Goal: Task Accomplishment & Management: Complete application form

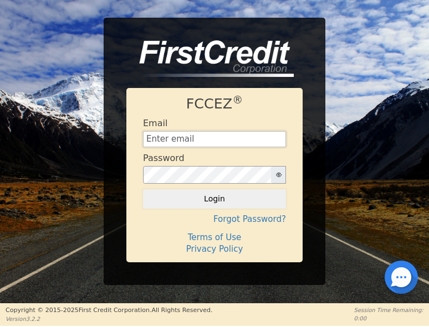
type input "[EMAIL_ADDRESS][DOMAIN_NAME]"
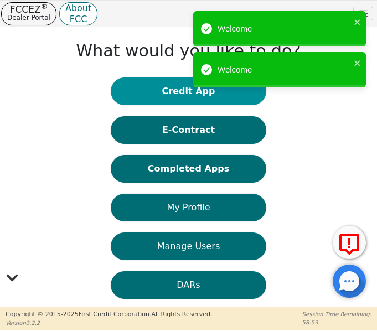
click at [184, 100] on button "Credit App" at bounding box center [188, 92] width 155 height 28
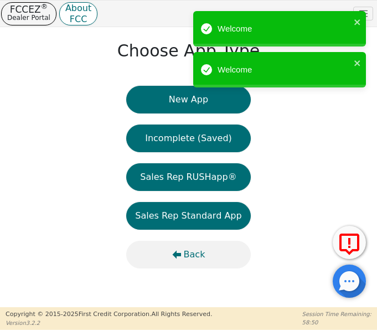
click at [194, 255] on span "Back" at bounding box center [195, 254] width 22 height 13
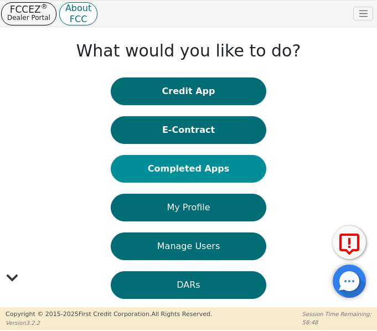
click at [184, 170] on button "Completed Apps" at bounding box center [188, 169] width 155 height 28
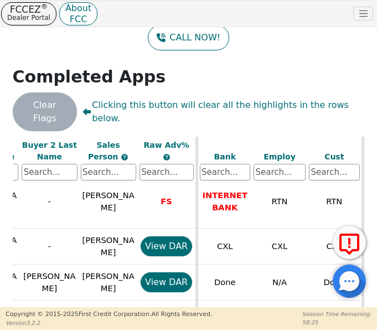
scroll to position [513, 287]
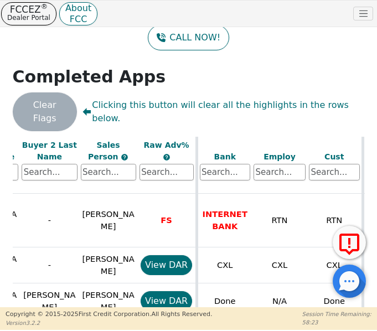
drag, startPoint x: 151, startPoint y: 301, endPoint x: 225, endPoint y: 317, distance: 76.5
click at [225, 317] on div "FCCEZ ® Dealer Portal About FCC Dealer: 4399A User Role : Primary 4399A: [PERSO…" at bounding box center [188, 165] width 377 height 330
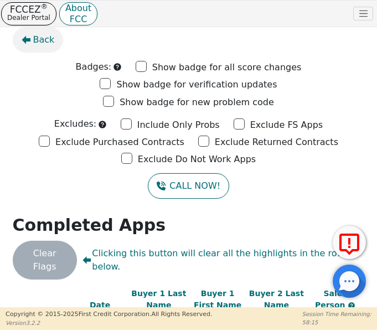
scroll to position [0, 0]
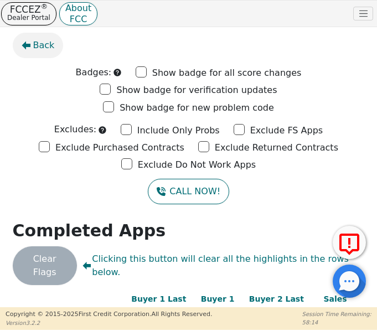
click at [39, 45] on span "Back" at bounding box center [44, 45] width 22 height 13
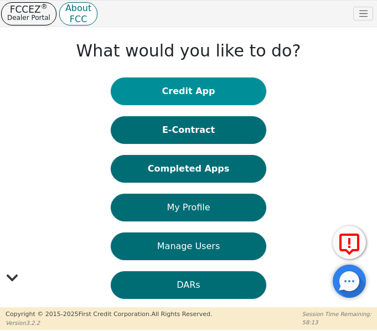
click at [180, 91] on button "Credit App" at bounding box center [188, 92] width 155 height 28
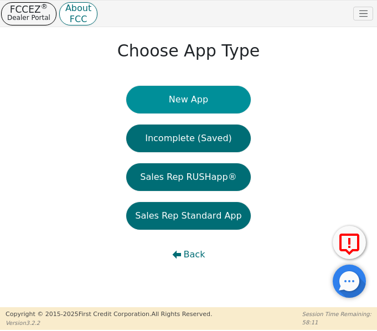
click at [188, 104] on button "New App" at bounding box center [188, 100] width 124 height 28
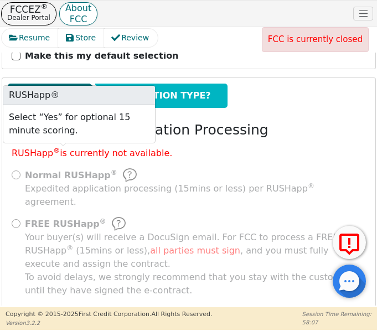
scroll to position [239, 0]
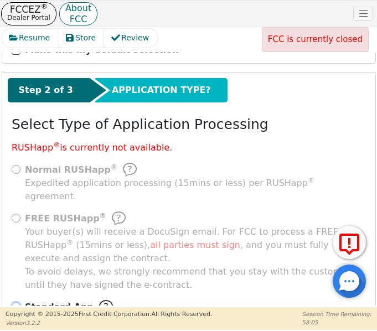
click at [17, 302] on input "Standard App Standard processing (twice daily) without expediting." at bounding box center [16, 306] width 9 height 9
radio input "true"
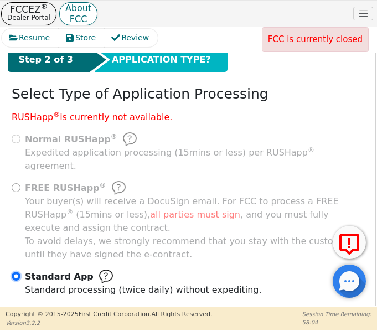
scroll to position [338, 0]
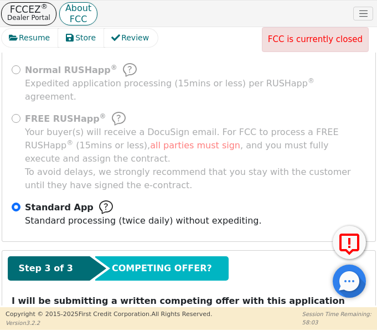
click at [52, 316] on input "NO" at bounding box center [56, 320] width 9 height 9
radio input "true"
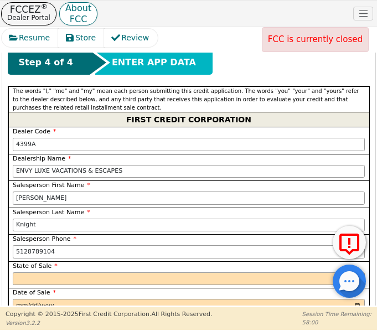
scroll to position [652, 0]
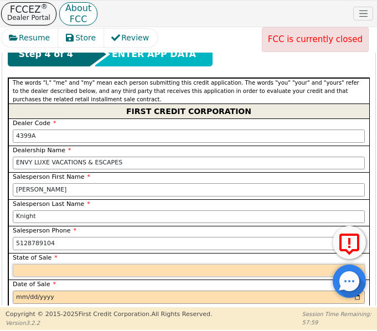
click at [62, 264] on select "AK AL AR AZ CA CO CT DC DE FL [GEOGRAPHIC_DATA] HI IA ID IL IN KS [GEOGRAPHIC_D…" at bounding box center [189, 270] width 352 height 13
select select "[GEOGRAPHIC_DATA]"
click at [13, 264] on select "AK AL AR AZ CA CO CT DC DE FL [GEOGRAPHIC_DATA] HI IA ID IL IN KS [GEOGRAPHIC_D…" at bounding box center [189, 270] width 352 height 13
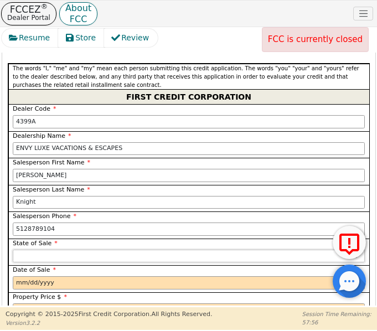
scroll to position [689, 0]
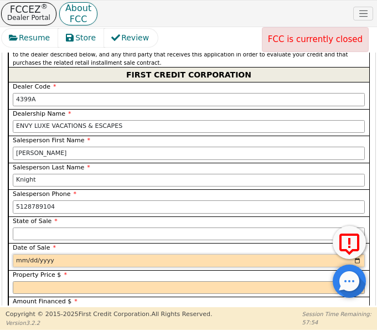
click at [356, 254] on input "date" at bounding box center [189, 260] width 352 height 13
type input "[DATE]"
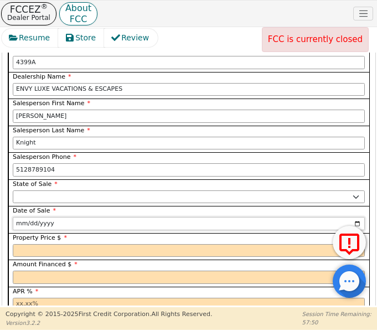
scroll to position [744, 0]
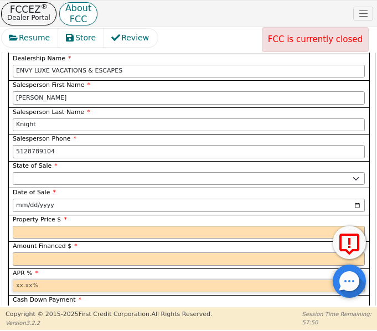
click at [29, 280] on input "text" at bounding box center [189, 286] width 352 height 13
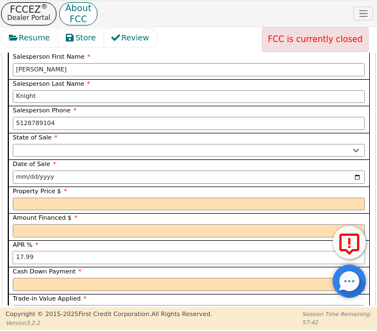
scroll to position [800, 0]
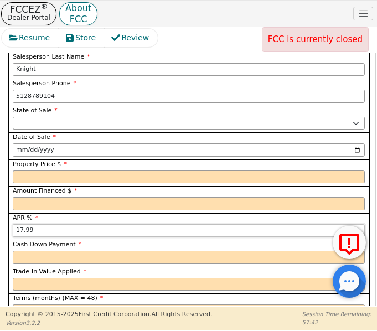
type input "17.99"
click at [37, 278] on select "Yes No" at bounding box center [189, 284] width 352 height 13
select select "n"
click at [13, 278] on select "Yes No" at bounding box center [189, 284] width 352 height 13
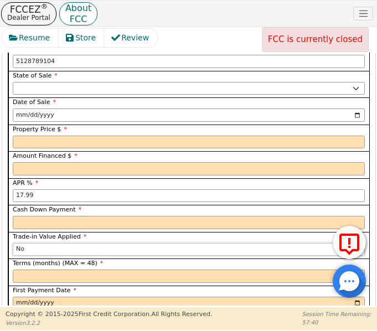
scroll to position [837, 0]
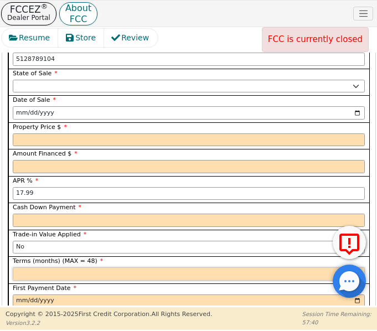
click at [40, 267] on input "text" at bounding box center [189, 273] width 352 height 13
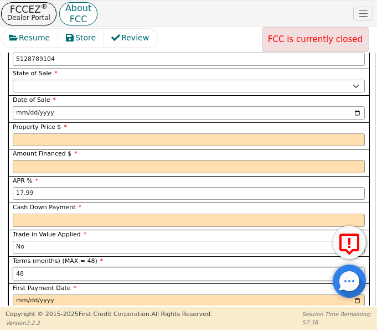
type input "48"
click at [43, 295] on input "date" at bounding box center [189, 301] width 352 height 13
click at [68, 295] on input "date" at bounding box center [189, 301] width 352 height 13
click at [357, 258] on icon at bounding box center [349, 245] width 27 height 28
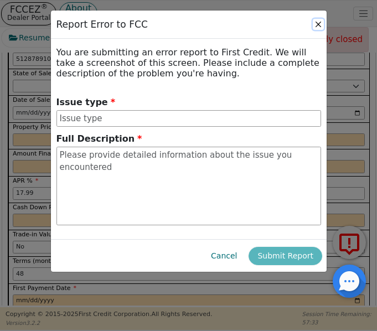
drag, startPoint x: 320, startPoint y: 24, endPoint x: 317, endPoint y: 33, distance: 9.3
click at [319, 24] on button "Close" at bounding box center [318, 24] width 11 height 11
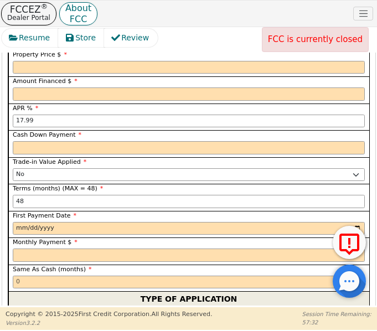
scroll to position [929, 0]
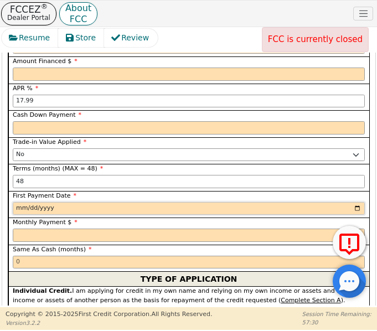
click at [354, 202] on input "date" at bounding box center [189, 208] width 352 height 13
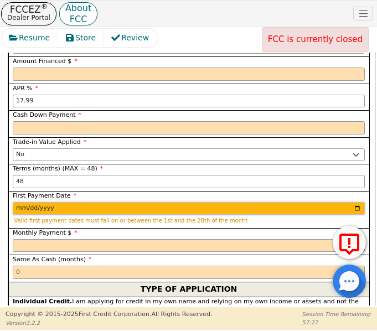
type input "[DATE]"
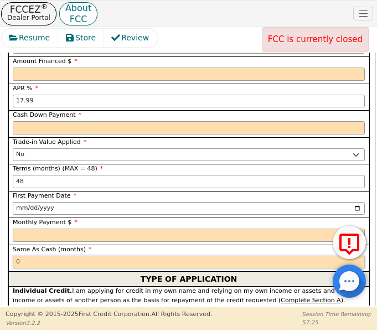
click at [58, 256] on input "text" at bounding box center [189, 262] width 352 height 13
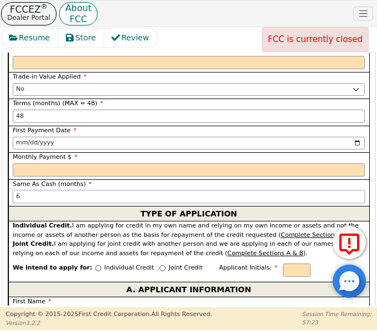
scroll to position [1003, 0]
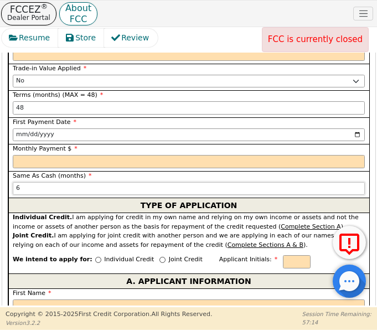
type input "6"
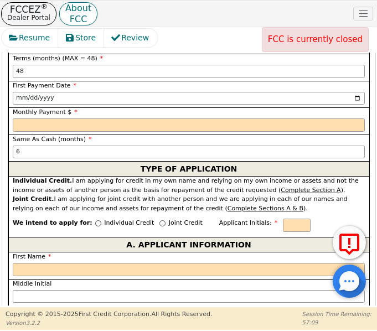
scroll to position [1040, 0]
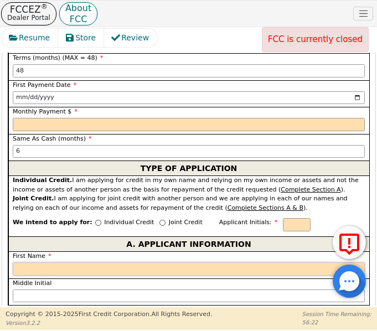
paste input "[PERSON_NAME]"
type input "P"
type input "[PERSON_NAME]"
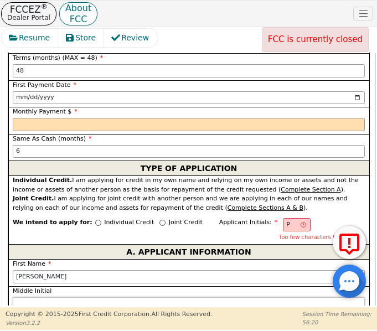
type input "[PERSON_NAME]"
click at [40, 297] on input "Middle Initial" at bounding box center [189, 303] width 352 height 13
type input "PD"
type input "D"
type input "[PERSON_NAME]"
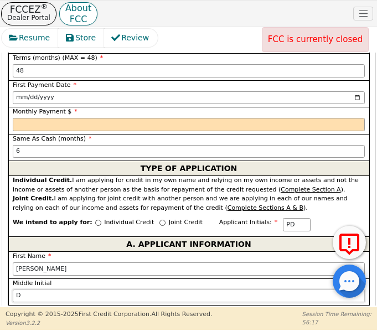
type input "D"
type input "PDH"
type input "H"
type input "[PERSON_NAME] [PERSON_NAME]"
type input "Hi"
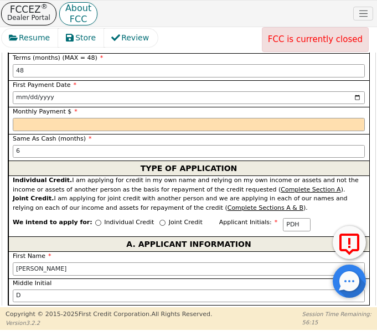
type input "[PERSON_NAME]"
type input "Hin"
type input "[PERSON_NAME]"
type input "Hint"
type input "[PERSON_NAME]"
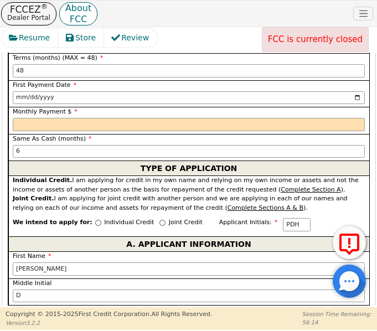
type input "Hinto"
type input "[PERSON_NAME]"
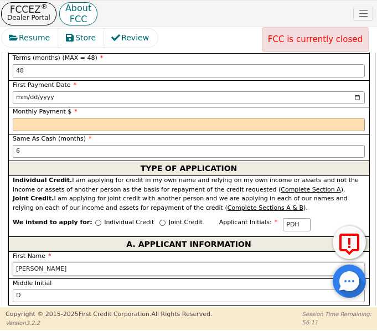
click at [90, 263] on input "[PERSON_NAME]" at bounding box center [189, 269] width 352 height 13
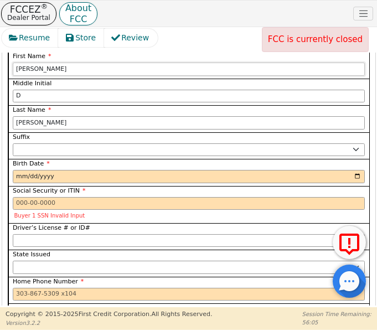
scroll to position [1243, 0]
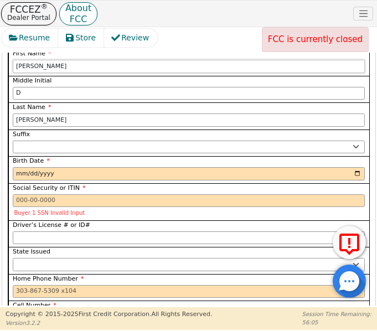
type input "[PERSON_NAME]"
click at [50, 258] on select "AK AL AR AZ CA CO CT DC DE FL [GEOGRAPHIC_DATA] HI IA ID IL IN KS [GEOGRAPHIC_D…" at bounding box center [189, 264] width 352 height 13
select select "[GEOGRAPHIC_DATA]"
click at [13, 258] on select "AK AL AR AZ CA CO CT DC DE FL [GEOGRAPHIC_DATA] HI IA ID IL IN KS [GEOGRAPHIC_D…" at bounding box center [189, 264] width 352 height 13
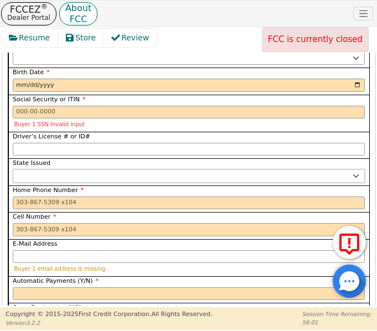
scroll to position [1335, 0]
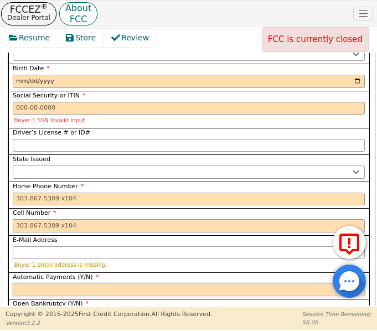
click at [24, 284] on select "Yes No" at bounding box center [189, 290] width 352 height 13
select select "y"
click at [13, 284] on select "Yes No" at bounding box center [189, 290] width 352 height 13
type input "[PERSON_NAME]"
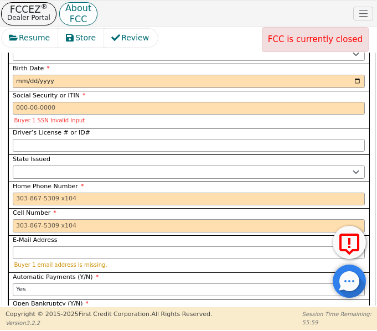
click at [22, 310] on select "Yes No" at bounding box center [189, 316] width 352 height 13
select select "n"
click at [13, 310] on select "Yes No" at bounding box center [189, 316] width 352 height 13
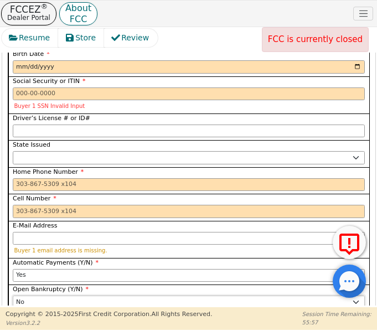
scroll to position [1391, 0]
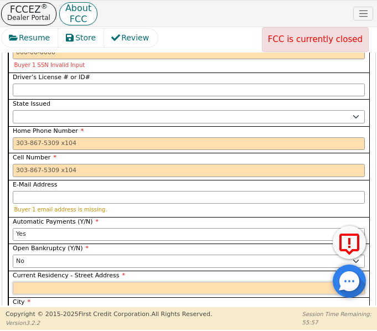
click at [33, 282] on input "Current Residency - Street Address" at bounding box center [189, 288] width 352 height 13
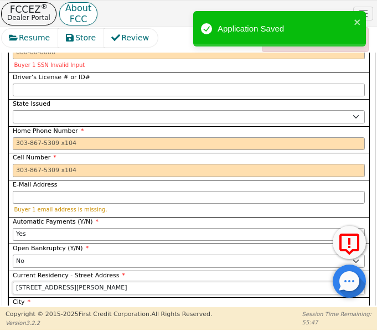
type input "[STREET_ADDRESS][PERSON_NAME]"
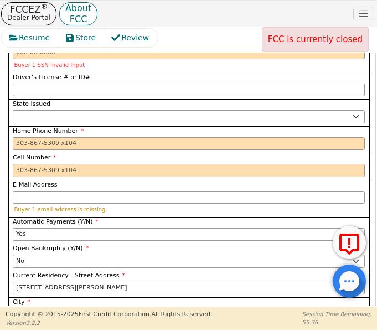
type input "Elgin"
select select "[GEOGRAPHIC_DATA]"
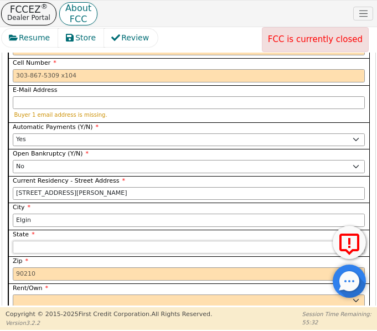
scroll to position [1501, 0]
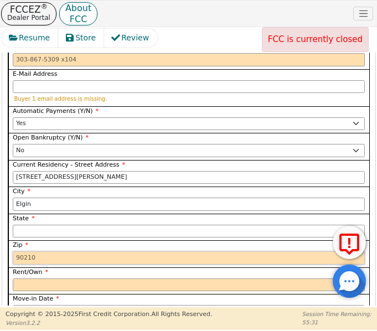
click at [37, 251] on input "Zip" at bounding box center [189, 257] width 352 height 13
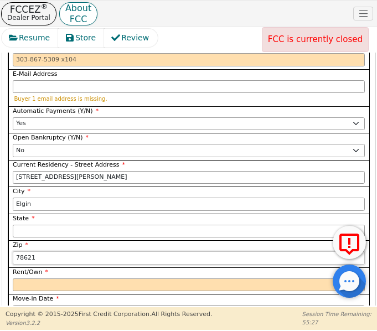
type input "78621"
click at [37, 279] on select "Rent Own" at bounding box center [189, 285] width 352 height 13
select select "Own"
click at [13, 279] on select "Rent Own" at bounding box center [189, 285] width 352 height 13
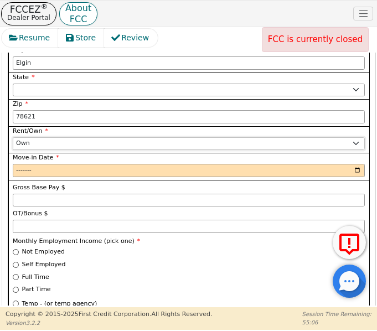
scroll to position [1649, 0]
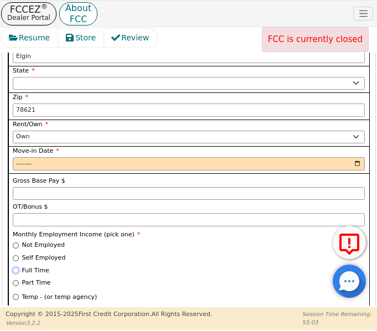
click at [16, 267] on input "Full Time" at bounding box center [16, 270] width 6 height 6
radio input "true"
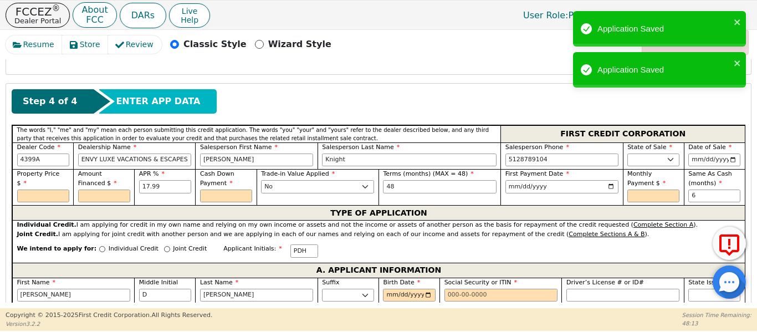
scroll to position [431, 0]
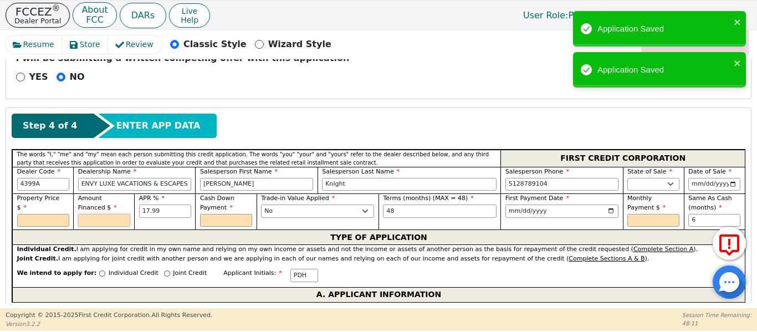
click at [101, 214] on input "text" at bounding box center [104, 220] width 52 height 13
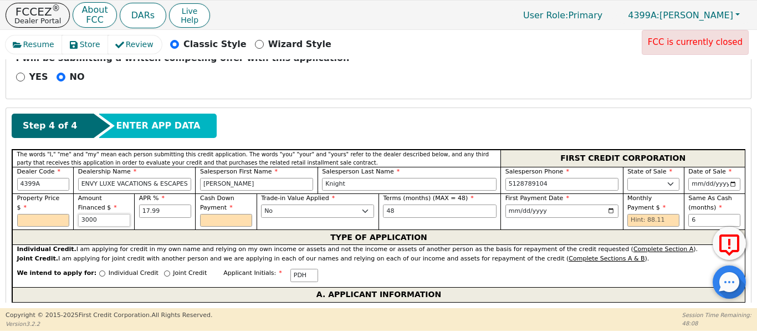
drag, startPoint x: 107, startPoint y: 209, endPoint x: 37, endPoint y: 198, distance: 71.2
click at [35, 201] on div "Property Price $ Amount Financed $ [DATE] % 17.99 Cash Down Payment Trade-in Va…" at bounding box center [378, 211] width 732 height 36
drag, startPoint x: 100, startPoint y: 208, endPoint x: 47, endPoint y: 206, distance: 53.7
click at [47, 206] on div "Property Price $ Amount Financed $ 4000 APR % 17.99 Cash Down Payment Trade-in …" at bounding box center [378, 211] width 732 height 36
type input "3500.00"
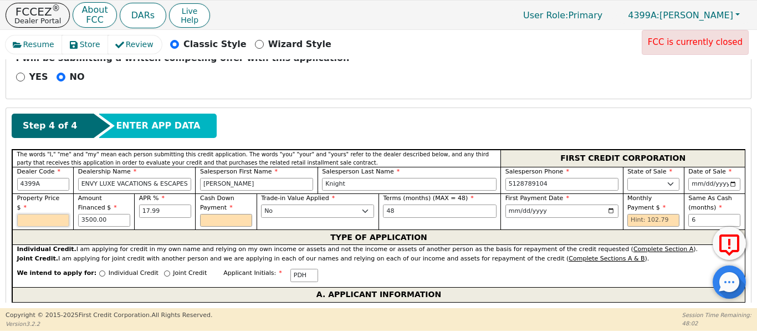
click at [30, 214] on input "text" at bounding box center [43, 220] width 52 height 13
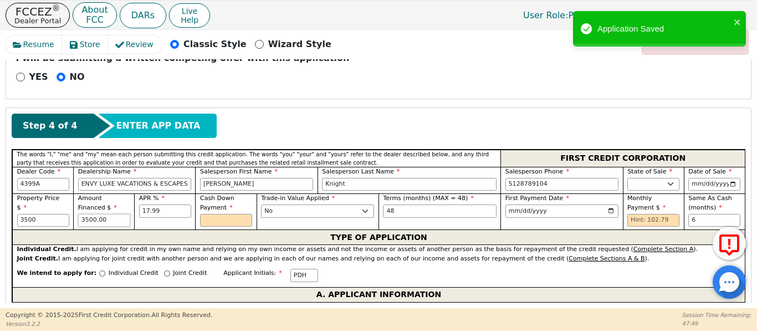
type input "3500.00"
drag, startPoint x: 92, startPoint y: 209, endPoint x: 7, endPoint y: 200, distance: 85.7
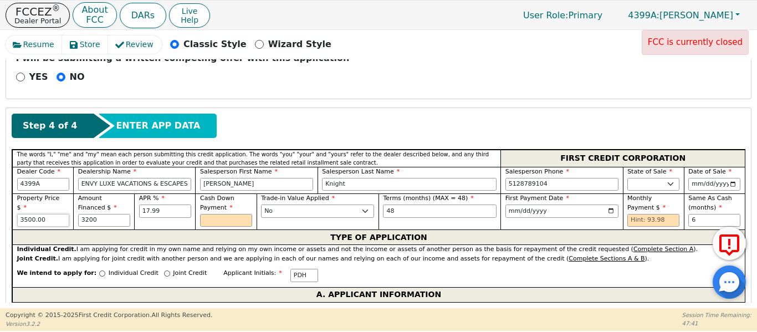
type input "3200.00"
drag, startPoint x: 46, startPoint y: 198, endPoint x: 6, endPoint y: 197, distance: 40.4
drag, startPoint x: 90, startPoint y: 204, endPoint x: 57, endPoint y: 201, distance: 33.3
click at [58, 204] on div "Property Price $ Amount Financed $ 3200.00 APR % 17.99 Cash Down Payment Trade-…" at bounding box center [378, 211] width 732 height 36
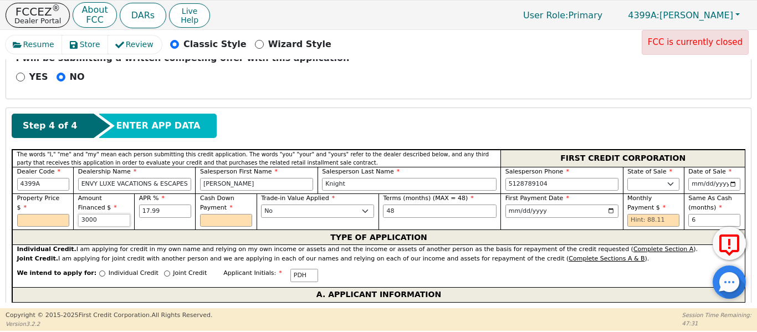
drag, startPoint x: 60, startPoint y: 200, endPoint x: 49, endPoint y: 200, distance: 10.5
click at [50, 200] on div "Property Price $ Amount Financed $ [DATE] % 17.99 Cash Down Payment Trade-in Va…" at bounding box center [378, 211] width 732 height 36
type input "3200.00"
click at [39, 214] on input "text" at bounding box center [43, 220] width 52 height 13
click at [33, 214] on input "text" at bounding box center [43, 220] width 52 height 13
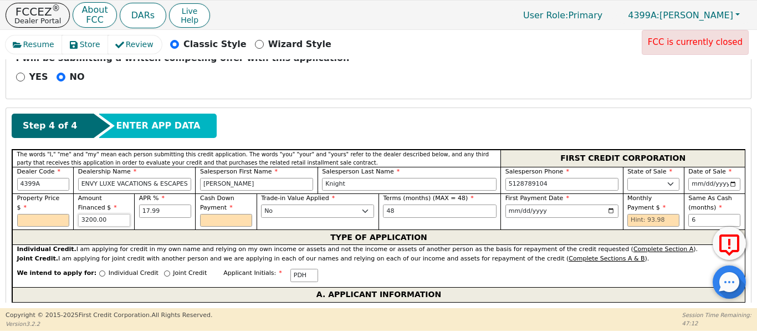
drag, startPoint x: 116, startPoint y: 207, endPoint x: 56, endPoint y: 204, distance: 59.9
click at [56, 204] on div "Property Price $ Amount Financed $ 3200.00 APR % 17.99 Cash Down Payment Trade-…" at bounding box center [378, 211] width 732 height 36
type input "2000.00"
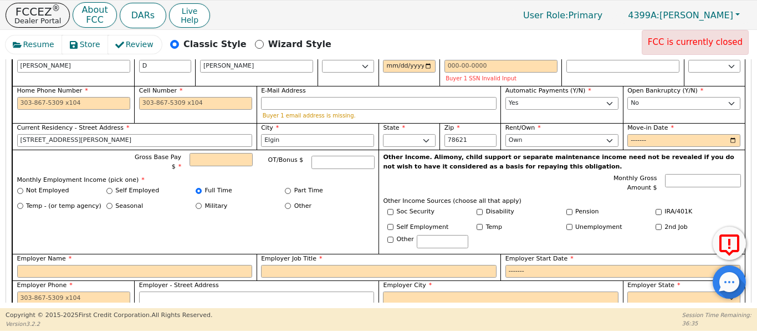
scroll to position [690, 0]
